Goal: Transaction & Acquisition: Book appointment/travel/reservation

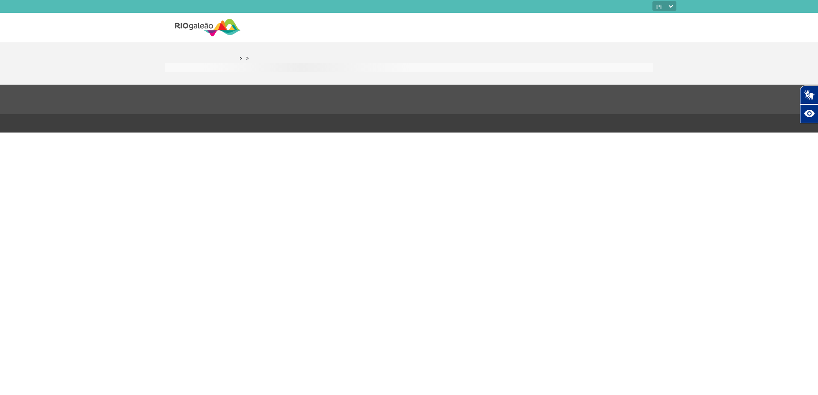
click at [222, 27] on img at bounding box center [208, 27] width 66 height 21
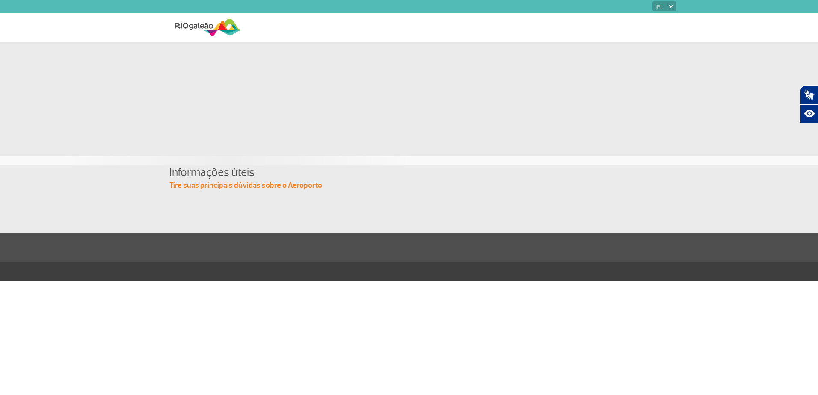
click at [211, 32] on img at bounding box center [208, 27] width 66 height 21
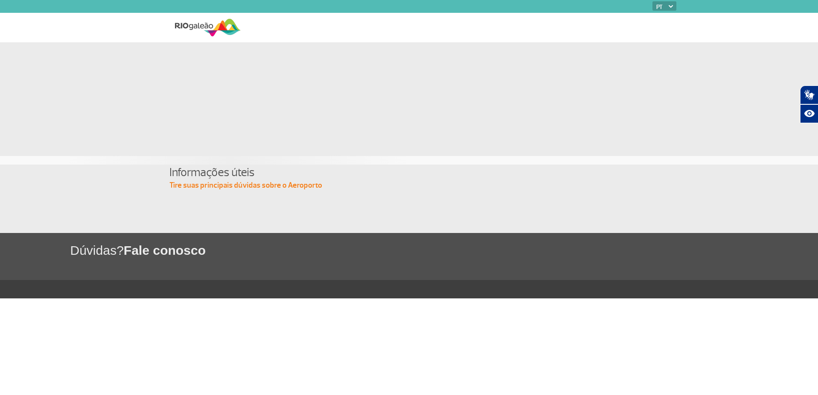
click at [205, 27] on img at bounding box center [208, 27] width 66 height 21
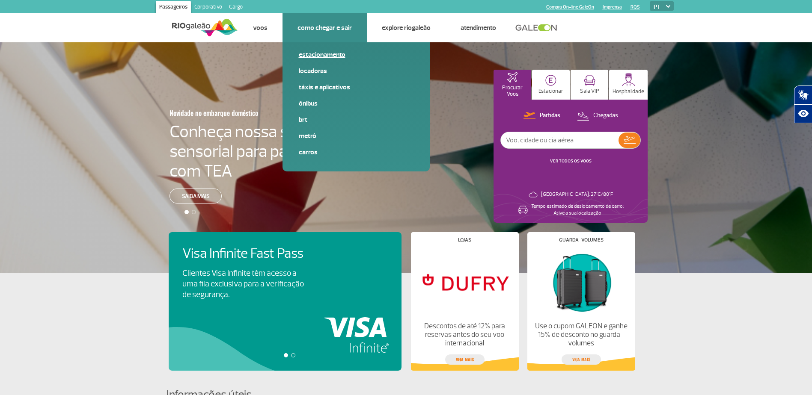
click at [329, 53] on link "Estacionamento" at bounding box center [356, 54] width 115 height 9
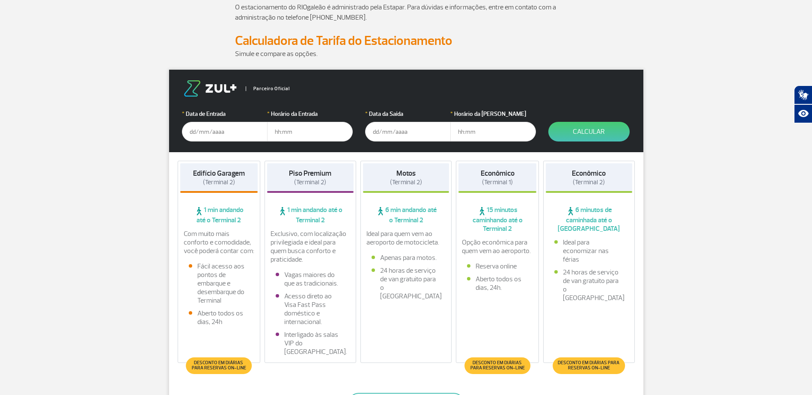
scroll to position [85, 0]
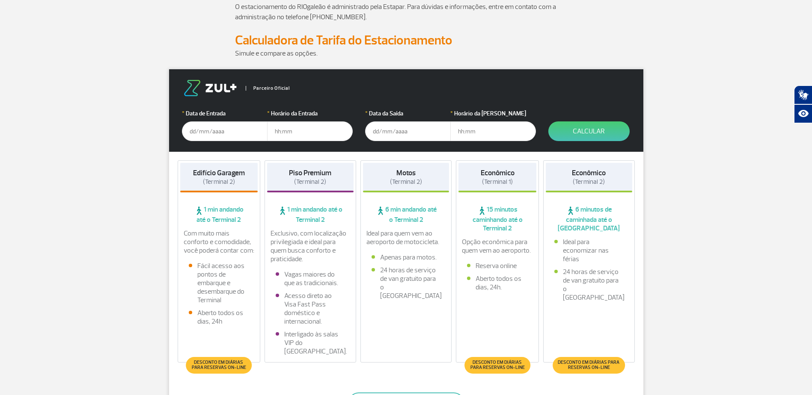
click at [193, 131] on input "text" at bounding box center [225, 132] width 86 height 20
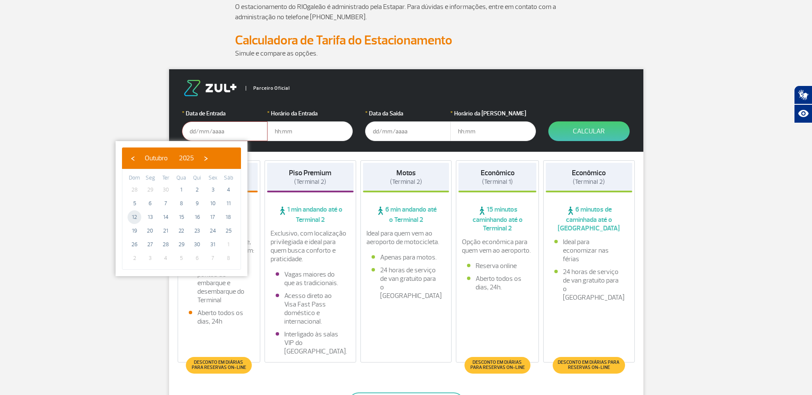
click at [136, 219] on span "12" at bounding box center [134, 218] width 14 height 14
type input "[DATE]"
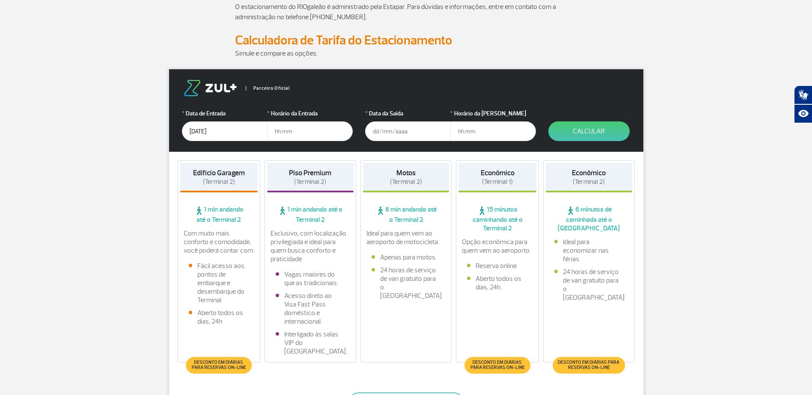
click at [296, 132] on input "text" at bounding box center [310, 132] width 86 height 20
type input "09:00"
click at [398, 134] on input "text" at bounding box center [408, 132] width 86 height 20
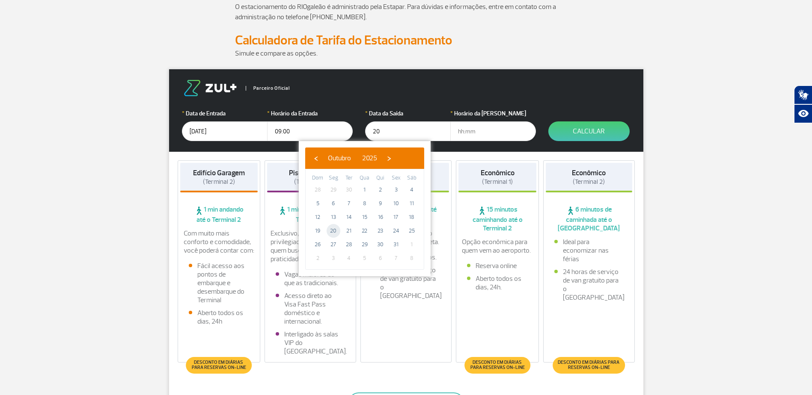
type input "[DATE]"
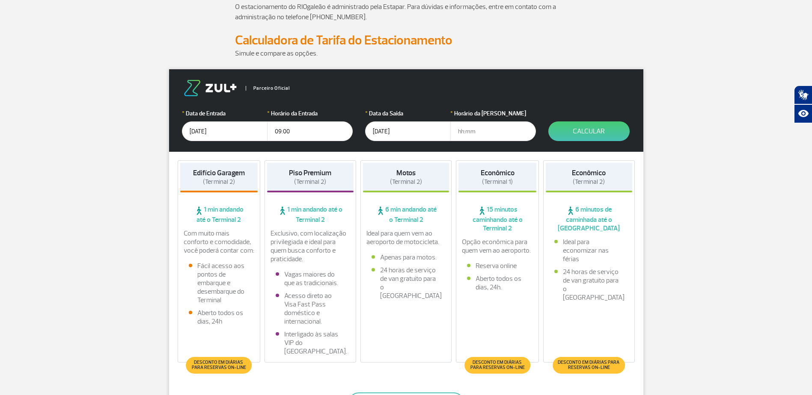
click at [473, 136] on input "text" at bounding box center [493, 132] width 86 height 20
type input "10:00"
click at [587, 125] on button "Calcular" at bounding box center [588, 132] width 81 height 20
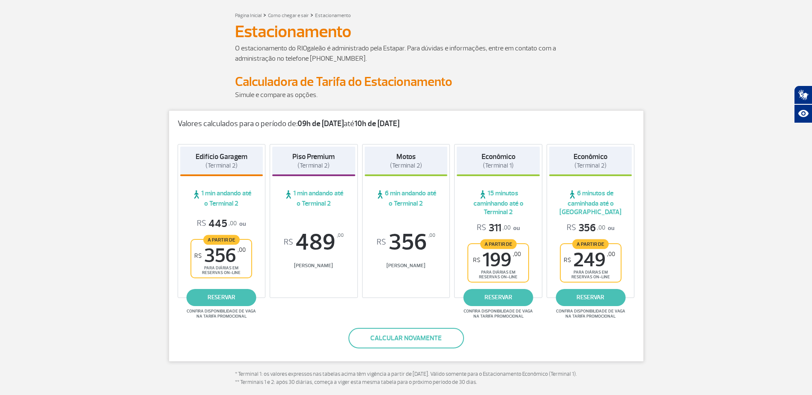
scroll to position [43, 0]
click at [518, 294] on link "reservar" at bounding box center [498, 298] width 70 height 17
click at [230, 294] on link "reservar" at bounding box center [222, 298] width 70 height 17
click at [240, 302] on link "reservar" at bounding box center [222, 298] width 70 height 17
